Goal: Information Seeking & Learning: Find specific page/section

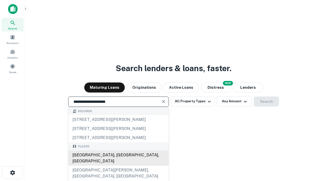
click at [118, 166] on div "[GEOGRAPHIC_DATA], [GEOGRAPHIC_DATA], [GEOGRAPHIC_DATA]" at bounding box center [118, 158] width 100 height 15
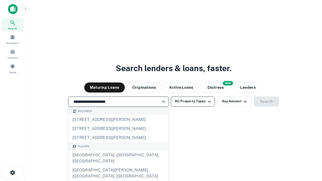
type input "**********"
click at [193, 101] on button "All Property Types" at bounding box center [193, 102] width 44 height 10
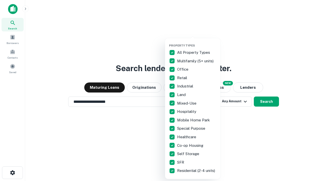
click at [197, 42] on button "button" at bounding box center [196, 42] width 55 height 0
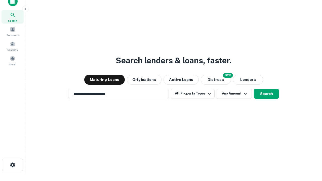
scroll to position [3, 61]
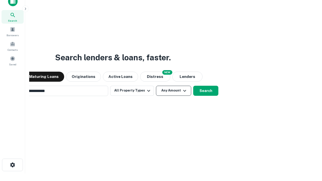
click at [156, 86] on button "Any Amount" at bounding box center [173, 91] width 35 height 10
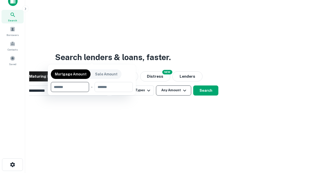
scroll to position [36, 142]
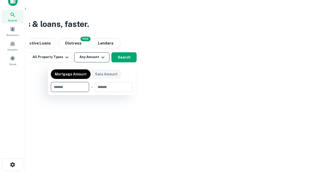
type input "*******"
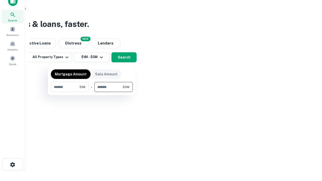
type input "*******"
click at [92, 92] on button "button" at bounding box center [92, 92] width 82 height 0
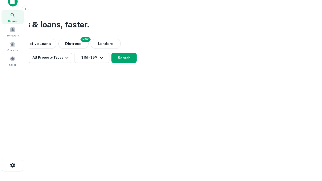
scroll to position [3, 93]
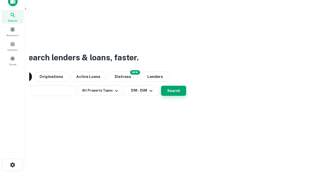
click at [161, 86] on button "Search" at bounding box center [173, 91] width 25 height 10
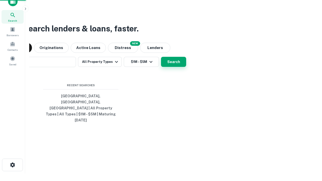
scroll to position [13, 142]
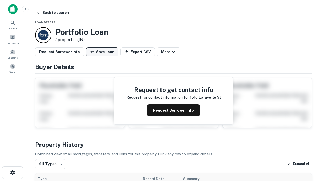
click at [102, 52] on button "Save Loan" at bounding box center [102, 51] width 32 height 9
click at [103, 52] on button "Save Loan" at bounding box center [102, 51] width 32 height 9
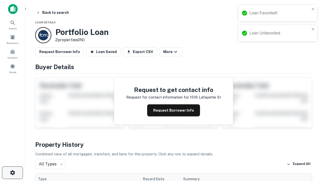
click at [12, 173] on icon "button" at bounding box center [13, 173] width 6 height 6
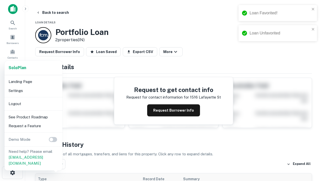
click at [33, 104] on li "Logout" at bounding box center [34, 103] width 54 height 9
